Goal: Find specific page/section: Find specific page/section

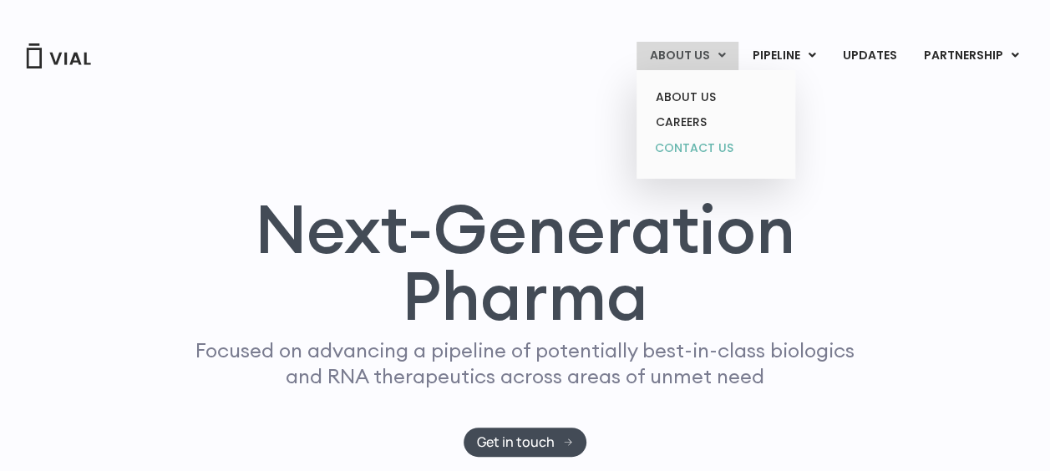
click at [708, 149] on link "CONTACT US" at bounding box center [715, 148] width 146 height 27
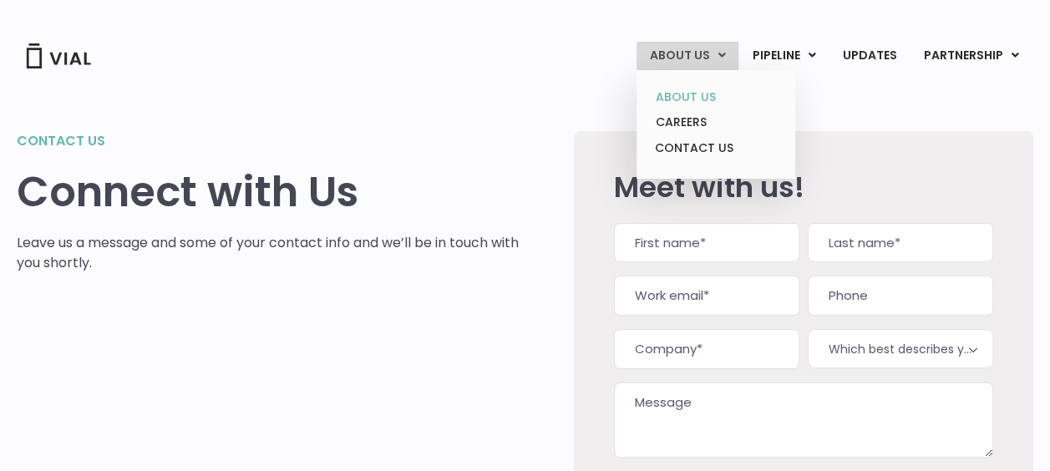
click at [688, 100] on link "ABOUT US" at bounding box center [715, 97] width 146 height 26
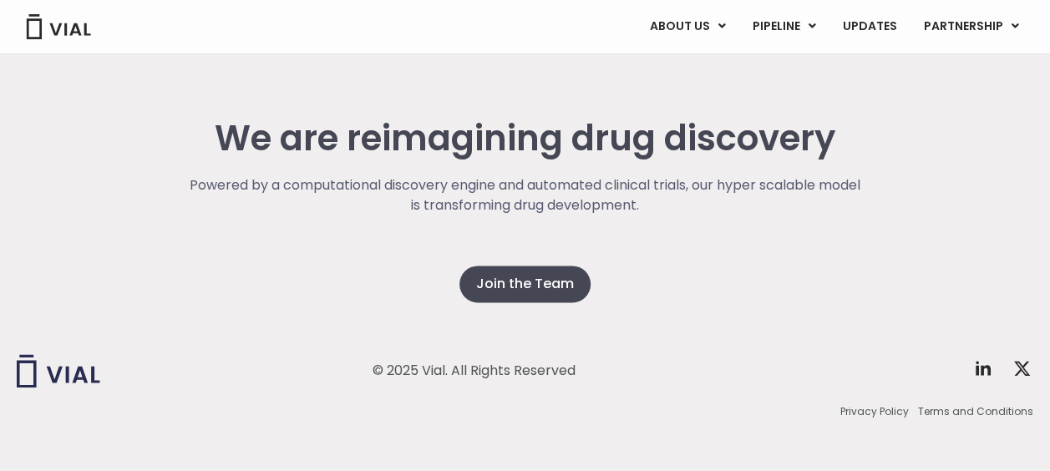
scroll to position [4220, 0]
